Goal: Transaction & Acquisition: Download file/media

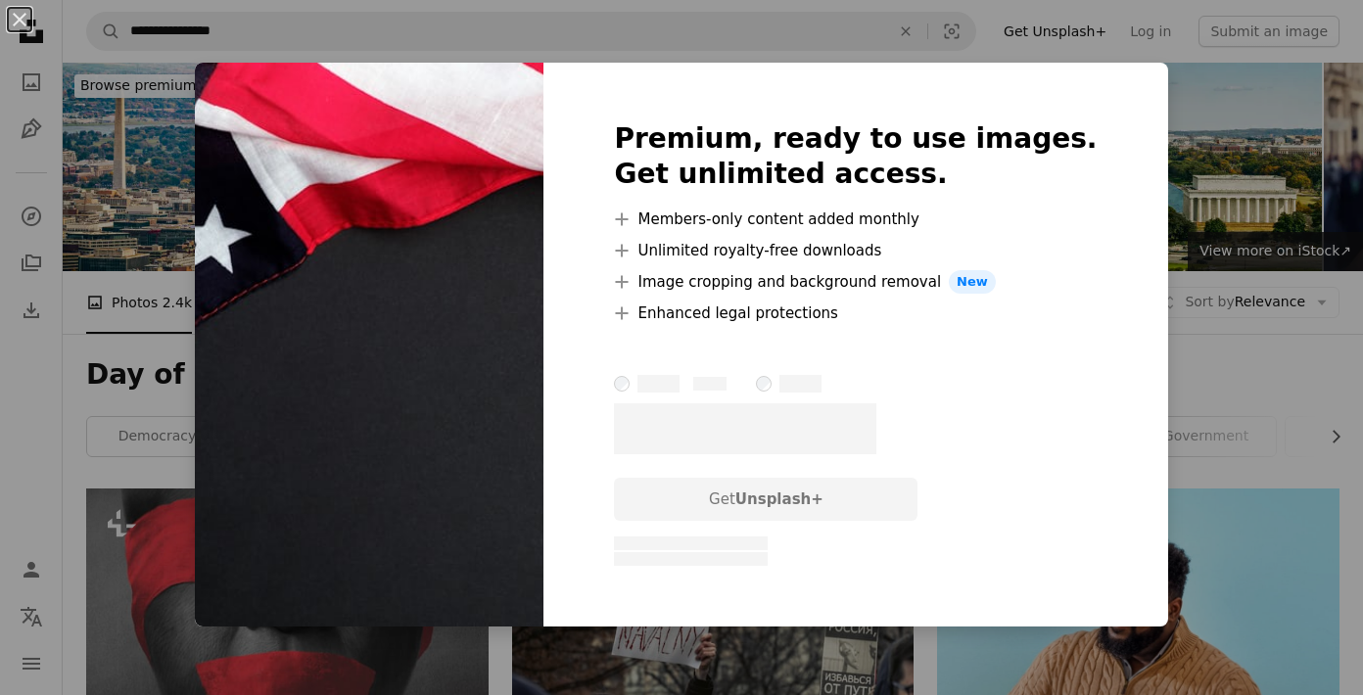
scroll to position [1823, 0]
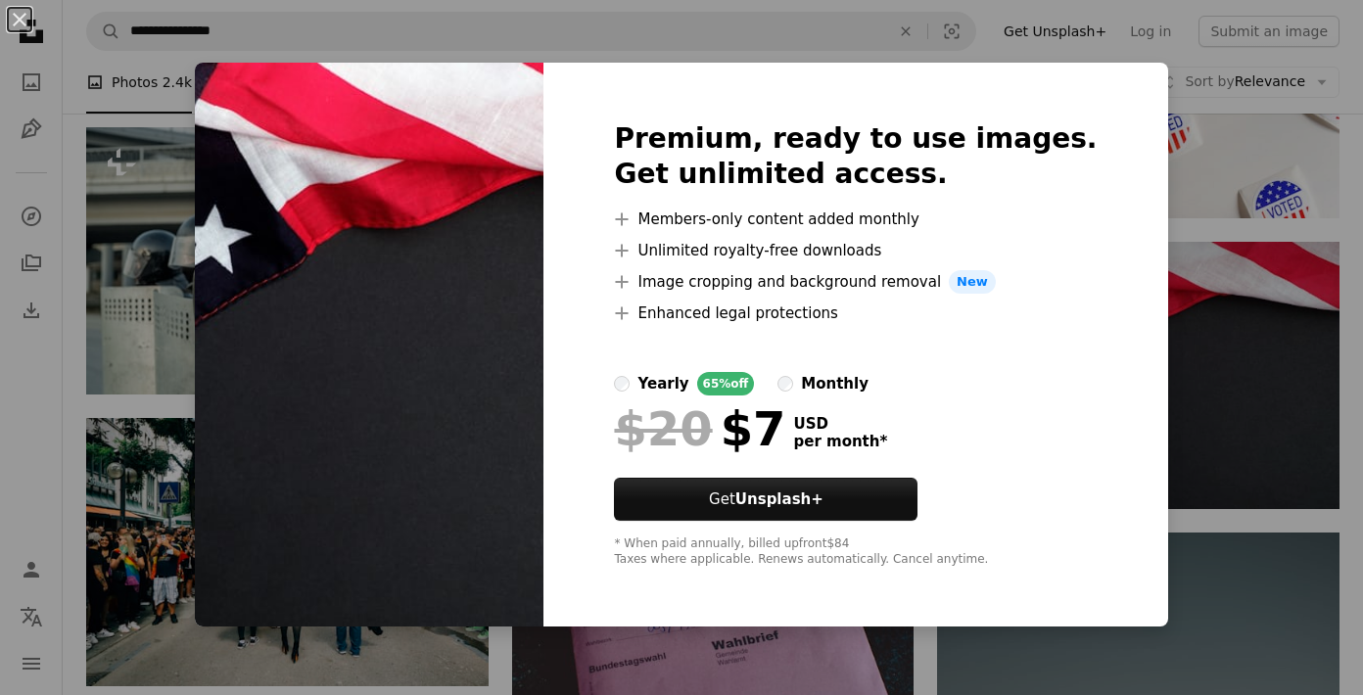
click at [304, 45] on div "An X shape Premium, ready to use images. Get unlimited access. A plus sign Memb…" at bounding box center [681, 347] width 1363 height 695
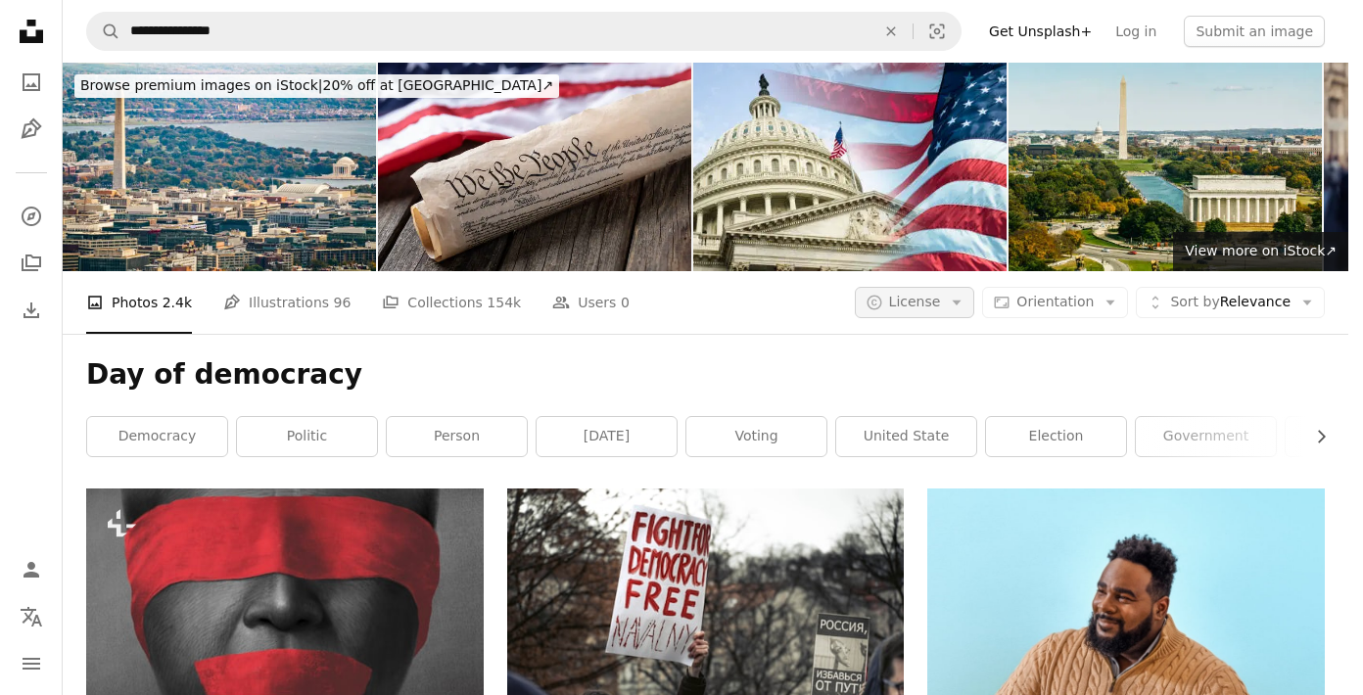
click at [962, 302] on icon "button" at bounding box center [957, 303] width 9 height 5
click at [951, 458] on span "Free" at bounding box center [981, 460] width 119 height 20
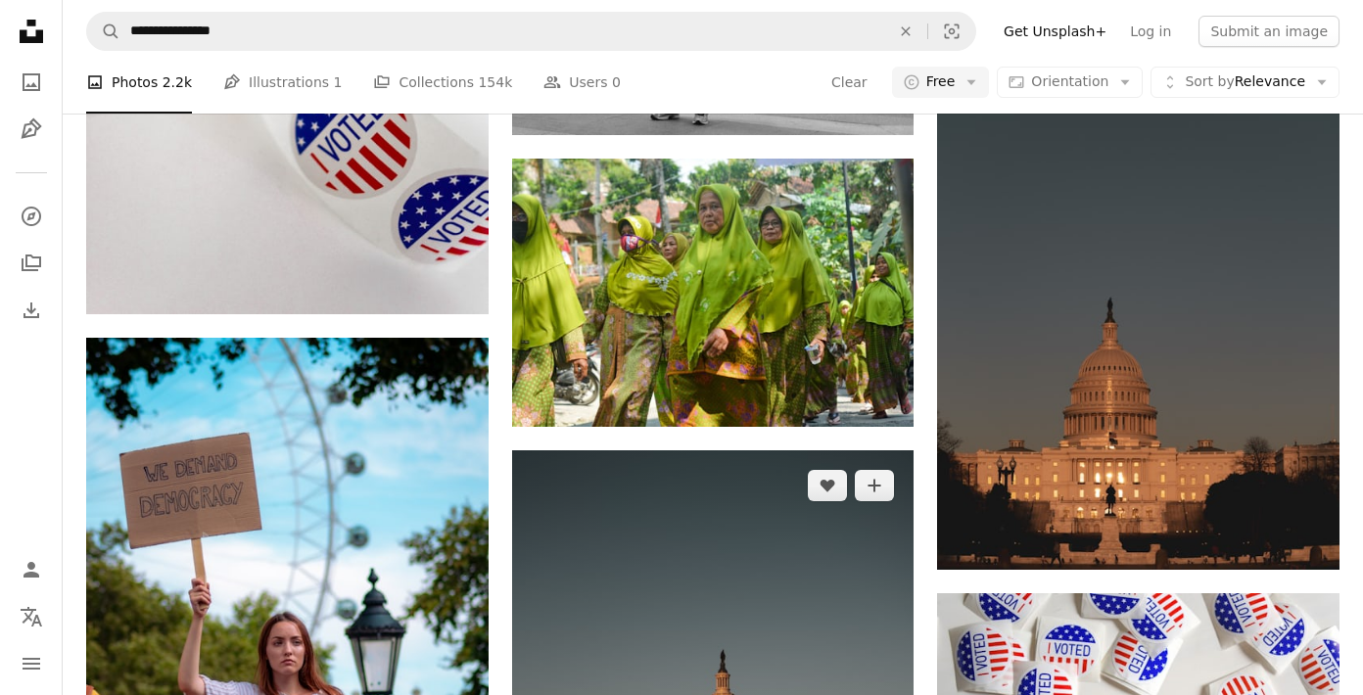
scroll to position [1074, 0]
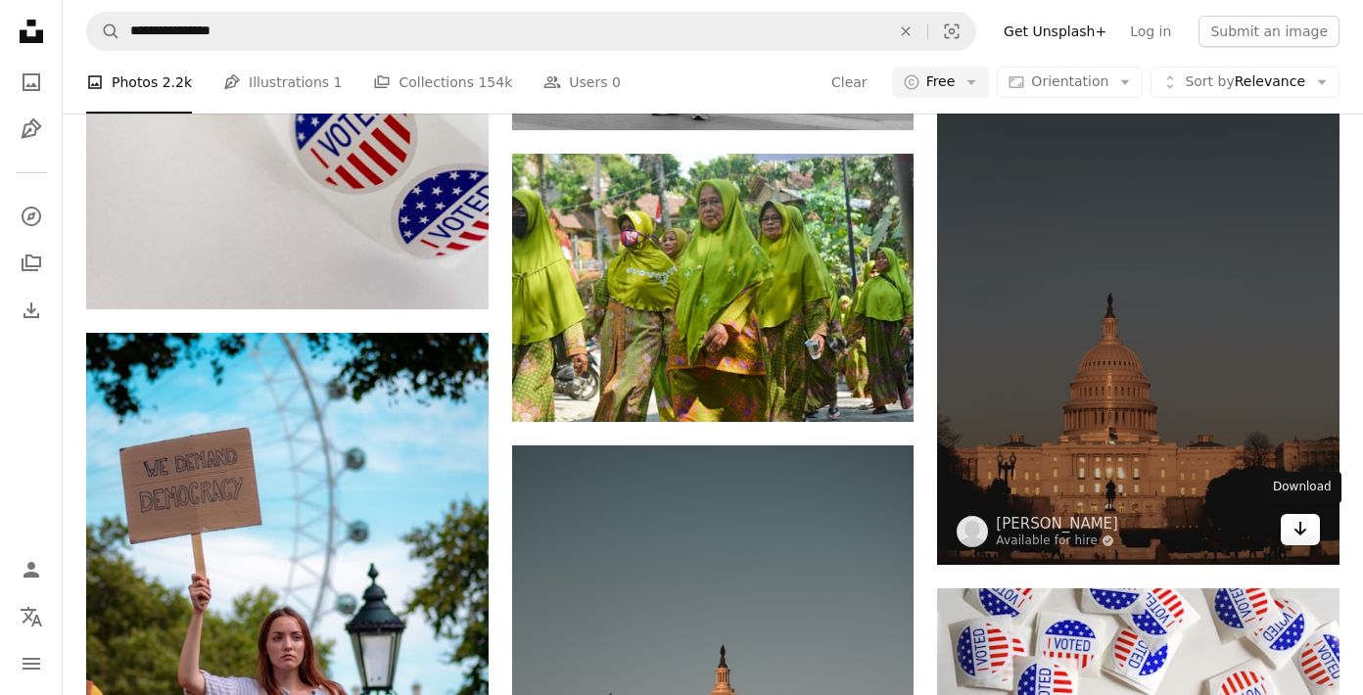
click at [1303, 523] on icon "Arrow pointing down" at bounding box center [1301, 529] width 16 height 24
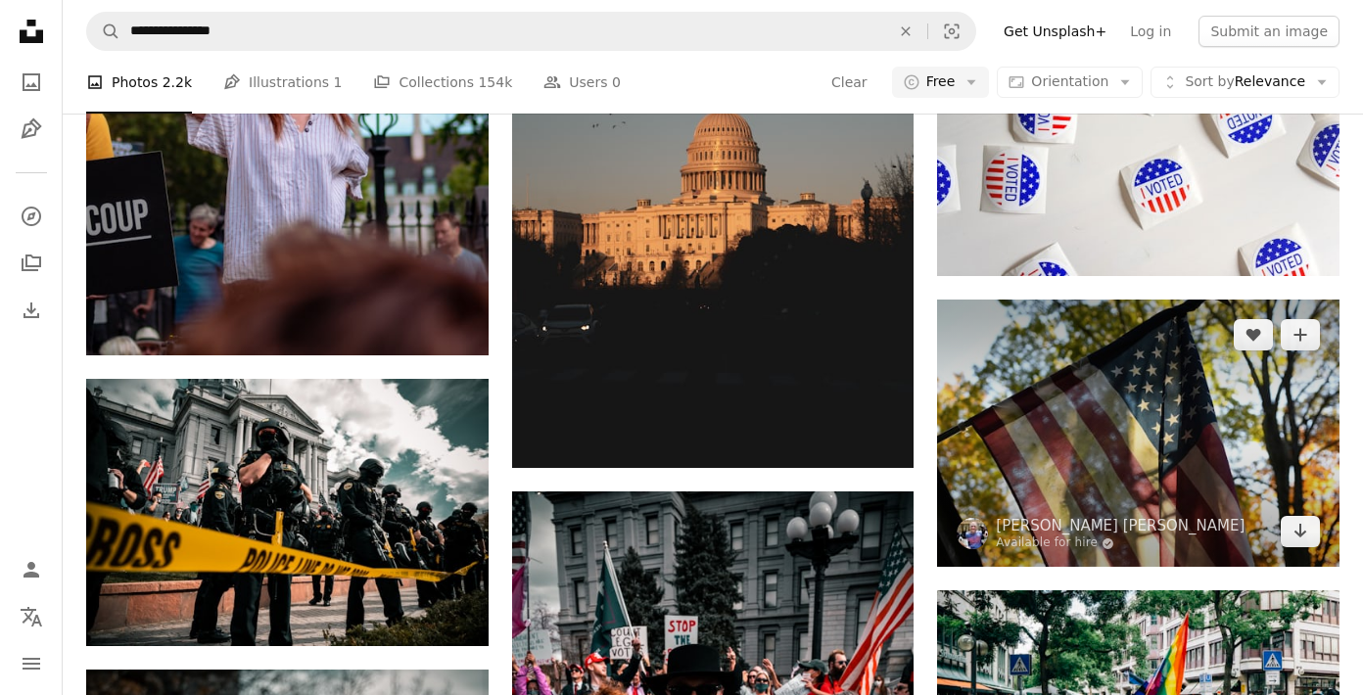
scroll to position [1653, 0]
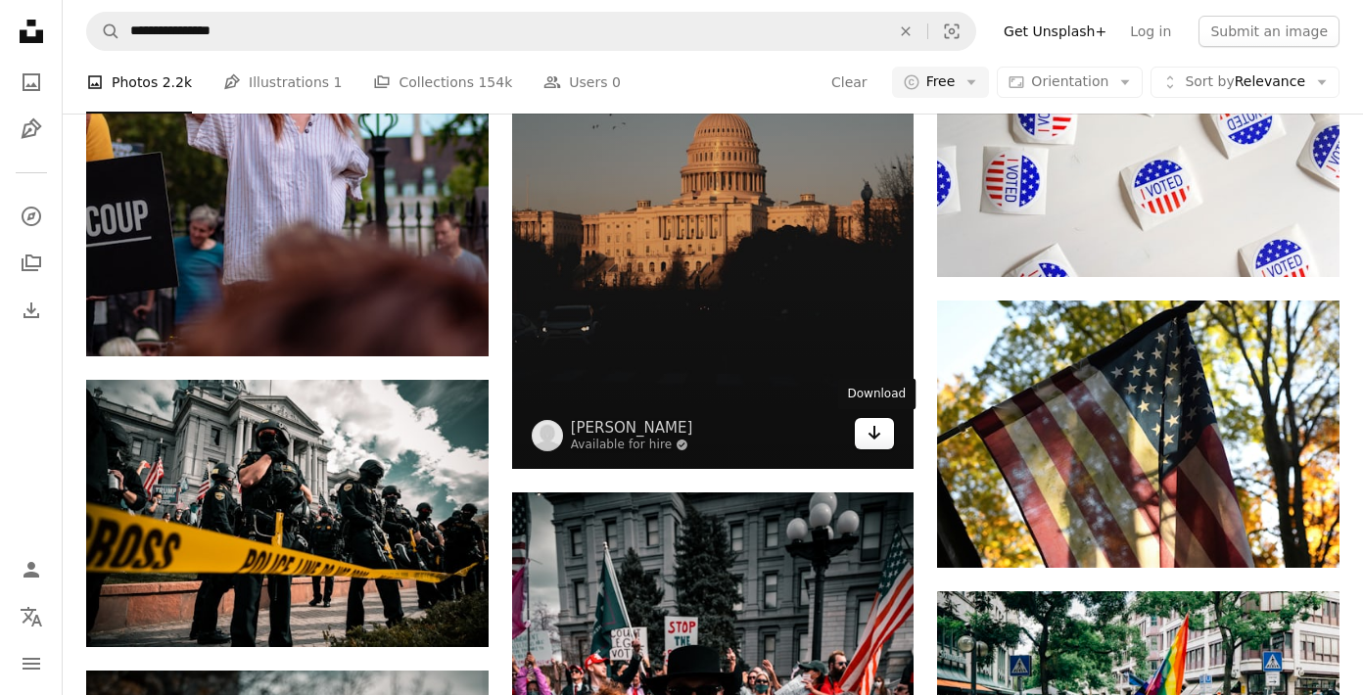
click at [875, 439] on icon "Arrow pointing down" at bounding box center [875, 433] width 16 height 24
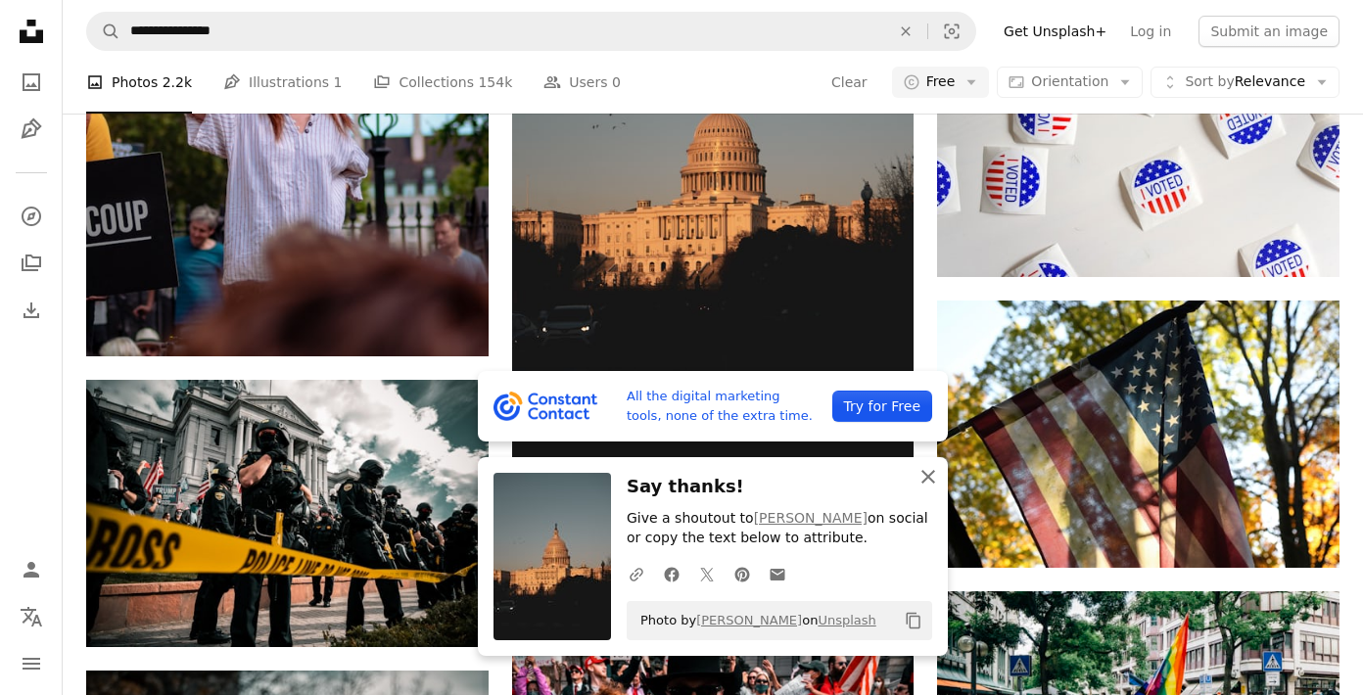
click at [927, 481] on icon "button" at bounding box center [929, 477] width 14 height 14
